Goal: Navigation & Orientation: Find specific page/section

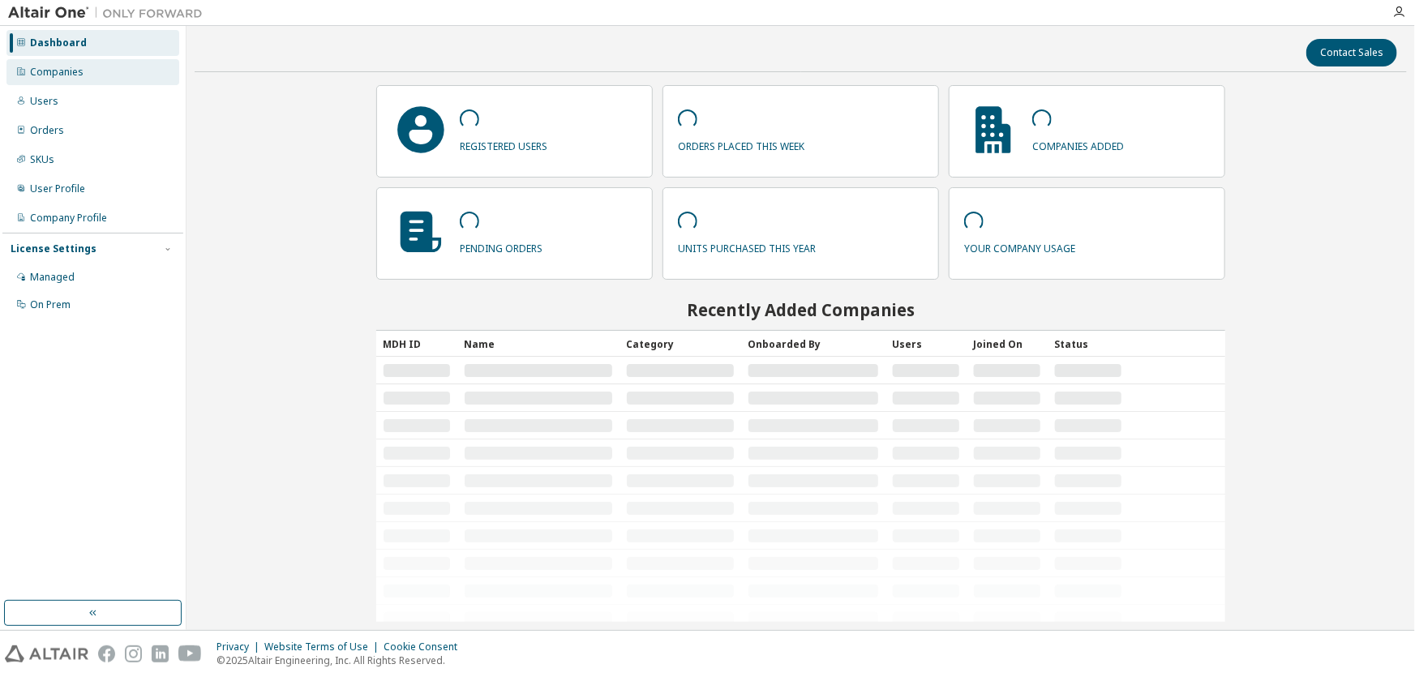
click at [30, 73] on div "Companies" at bounding box center [57, 72] width 54 height 13
